Goal: Task Accomplishment & Management: Manage account settings

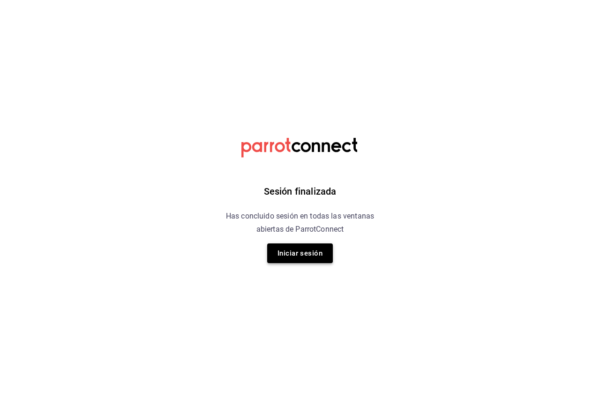
click at [284, 262] on div "Sesión finalizada Has concluido sesión en todas las ventanas abiertas de Parrot…" at bounding box center [300, 200] width 237 height 401
click at [284, 252] on button "Iniciar sesión" at bounding box center [300, 253] width 66 height 20
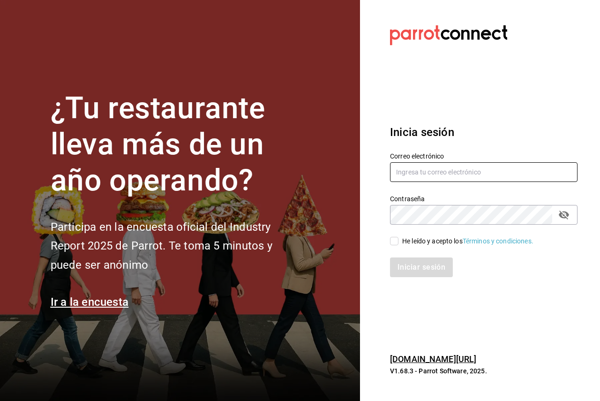
click at [404, 179] on input "text" at bounding box center [484, 172] width 188 height 20
paste input "monchoso@tamps.com"
type input "monchoso@tamps.com"
click at [402, 237] on span "He leído y acepto los Términos y condiciones." at bounding box center [466, 241] width 135 height 10
click at [399, 237] on input "He leído y acepto los Términos y condiciones." at bounding box center [394, 241] width 8 height 8
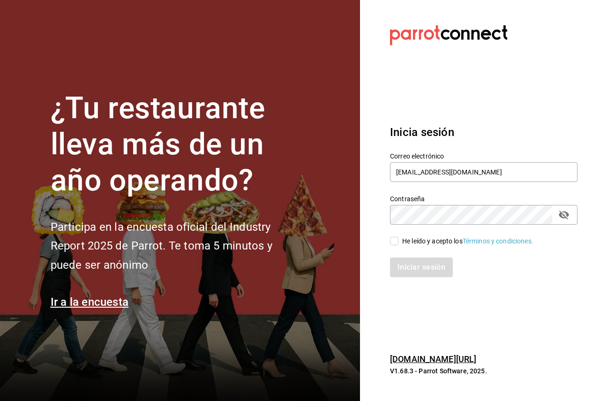
checkbox input "true"
click at [422, 271] on button "Iniciar sesión" at bounding box center [422, 267] width 64 height 20
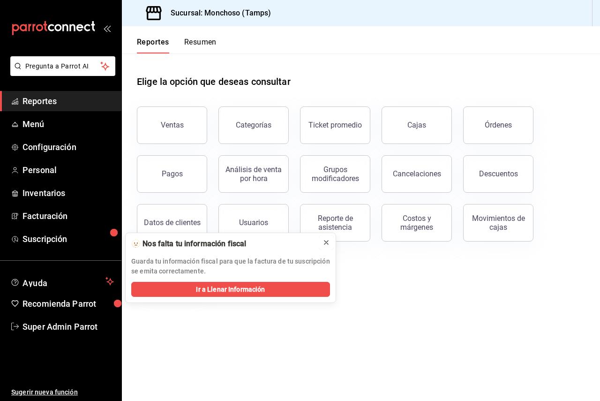
click at [328, 239] on icon at bounding box center [327, 243] width 8 height 8
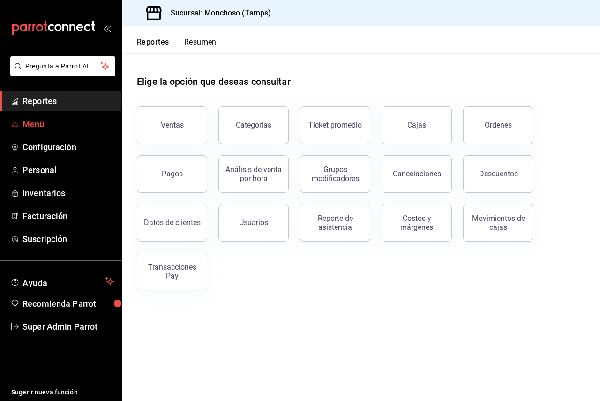
click at [68, 124] on span "Menú" at bounding box center [68, 124] width 91 height 13
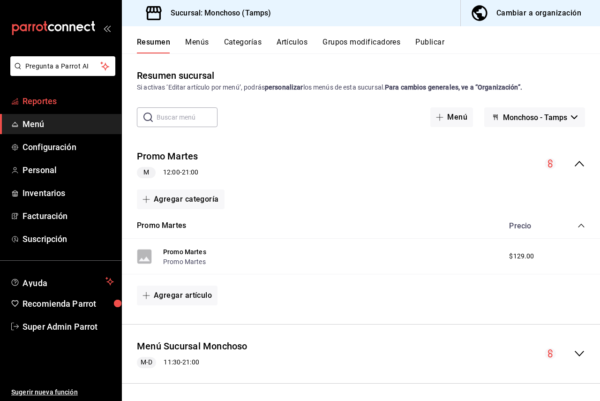
click at [67, 110] on link "Reportes" at bounding box center [60, 101] width 121 height 20
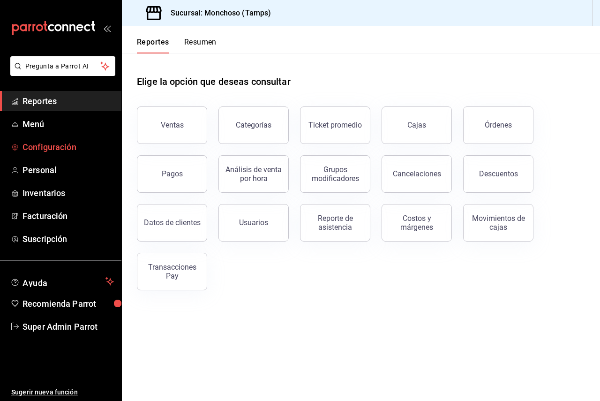
click at [62, 147] on span "Configuración" at bounding box center [68, 147] width 91 height 13
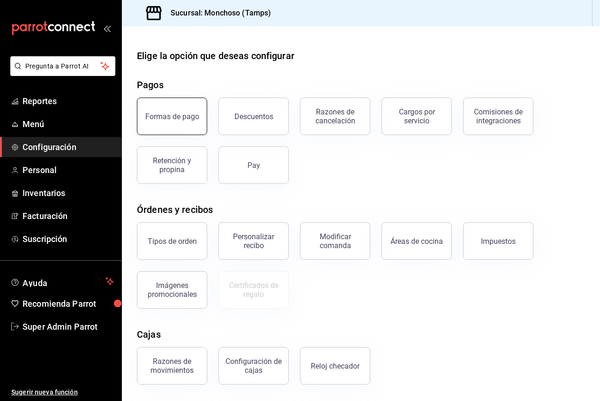
click at [170, 121] on button "Formas de pago" at bounding box center [172, 117] width 70 height 38
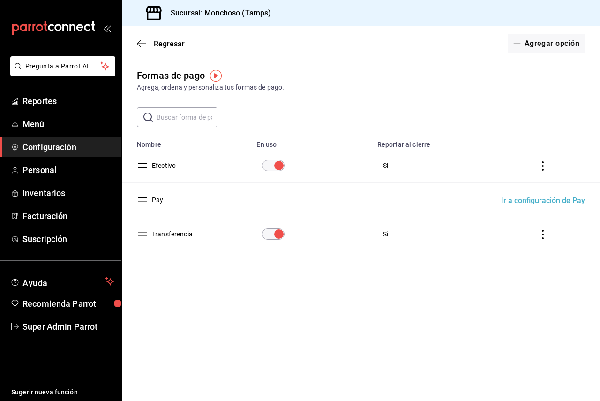
click at [174, 237] on button "Transferencia" at bounding box center [170, 233] width 45 height 9
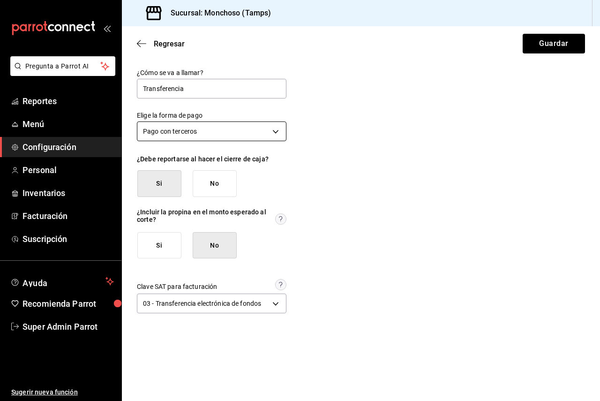
click at [249, 140] on body "Pregunta a Parrot AI Reportes Menú Configuración Personal Inventarios Facturaci…" at bounding box center [300, 200] width 600 height 401
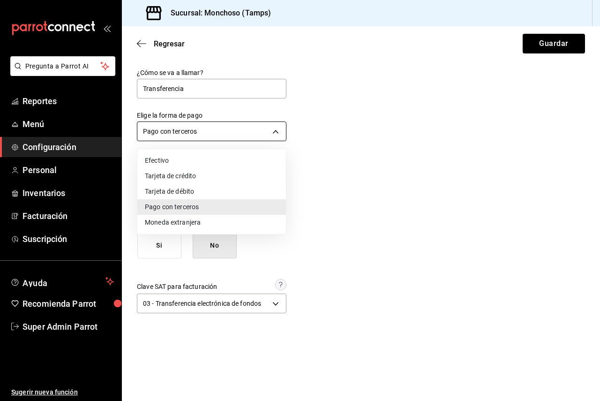
click at [249, 140] on div at bounding box center [300, 200] width 600 height 401
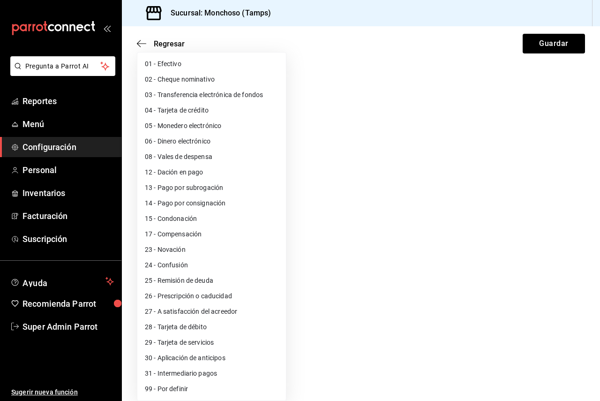
click at [276, 306] on body "Pregunta a Parrot AI Reportes Menú Configuración Personal Inventarios Facturaci…" at bounding box center [300, 200] width 600 height 401
click at [363, 285] on div at bounding box center [300, 200] width 600 height 401
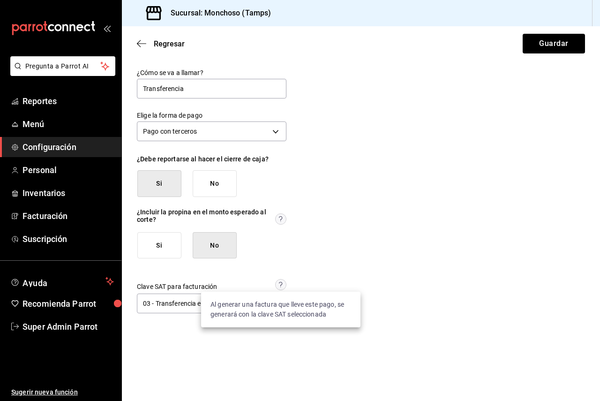
click at [282, 283] on circle at bounding box center [280, 284] width 11 height 11
click at [147, 40] on span "Regresar" at bounding box center [161, 43] width 48 height 9
